Goal: Task Accomplishment & Management: Use online tool/utility

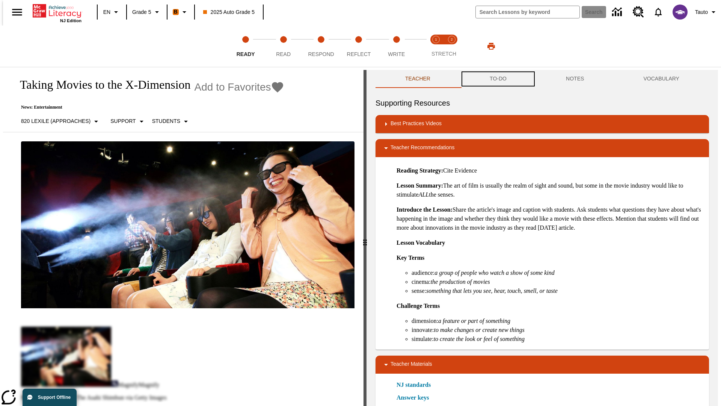
click at [498, 79] on button "TO-DO" at bounding box center [498, 79] width 76 height 18
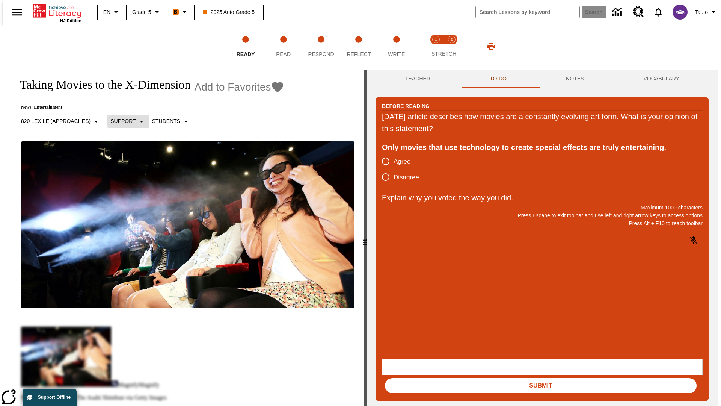
click at [124, 121] on p "Support" at bounding box center [122, 121] width 25 height 8
click at [133, 165] on p "Support" at bounding box center [132, 165] width 44 height 8
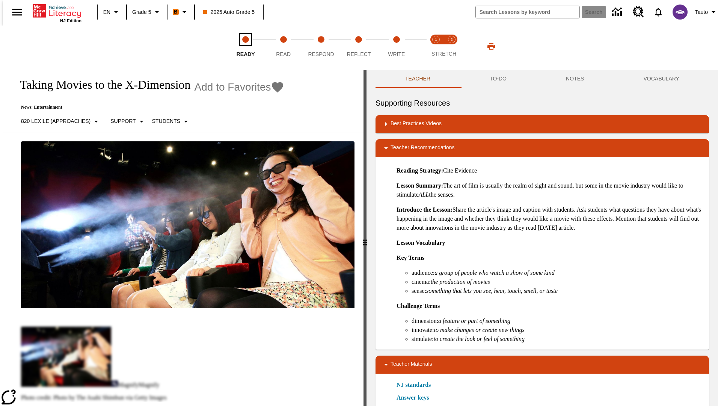
click at [246, 46] on span "Ready" at bounding box center [246, 51] width 18 height 14
click at [498, 79] on button "TO-DO" at bounding box center [498, 79] width 76 height 18
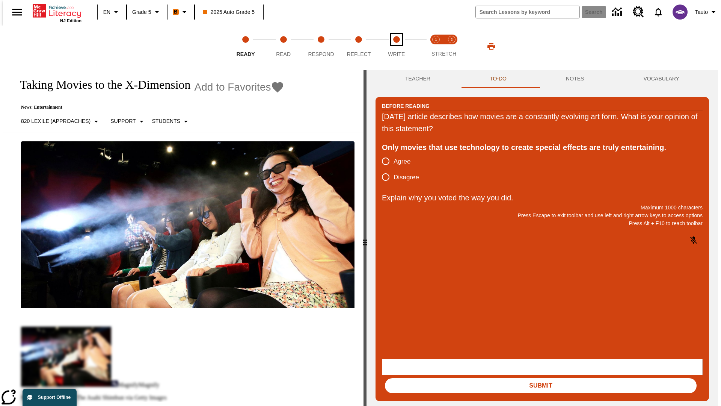
click at [396, 46] on span "Write" at bounding box center [396, 51] width 17 height 14
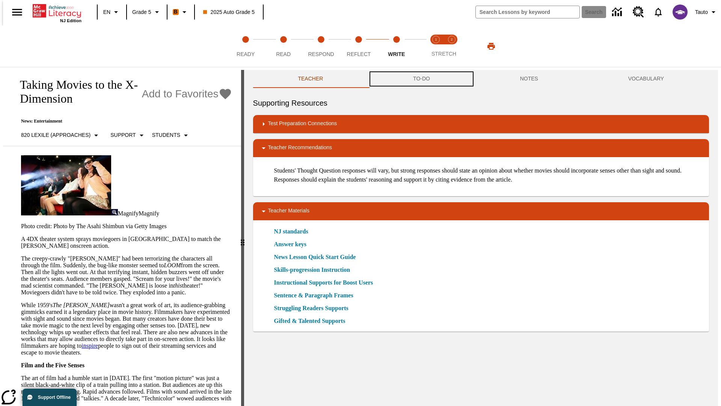
scroll to position [0, 0]
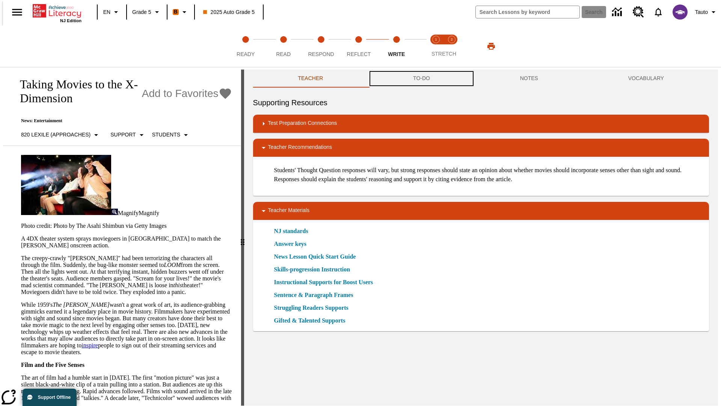
click at [421, 79] on button "TO-DO" at bounding box center [421, 79] width 107 height 18
